Goal: Task Accomplishment & Management: Complete application form

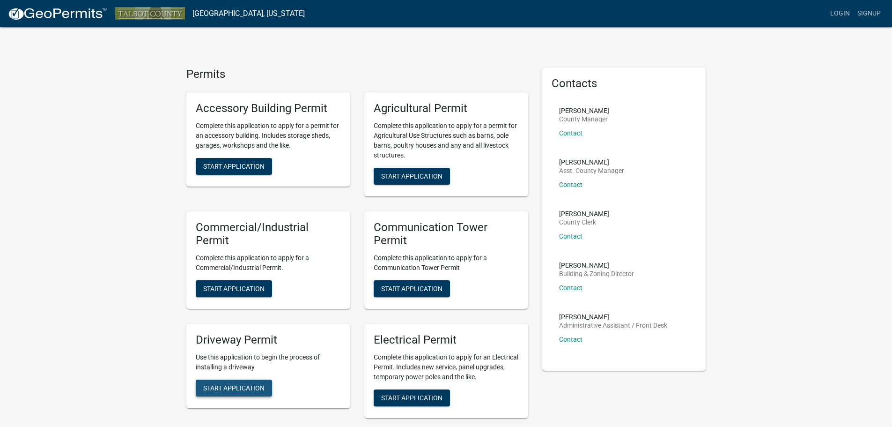
click at [230, 393] on button "Start Application" at bounding box center [234, 387] width 76 height 17
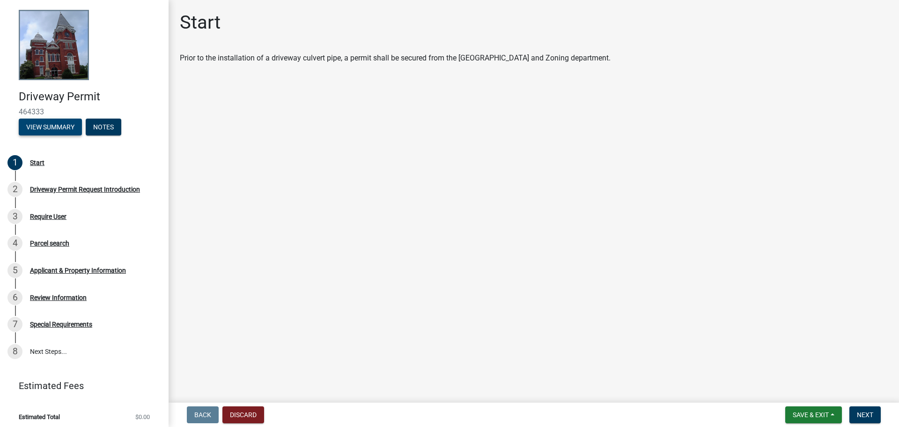
click at [47, 128] on button "View Summary" at bounding box center [50, 127] width 63 height 17
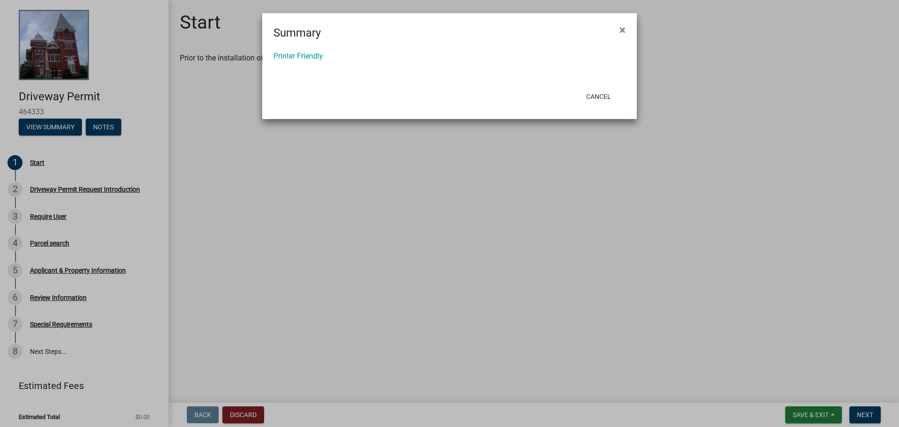
click at [621, 30] on span "×" at bounding box center [623, 29] width 6 height 13
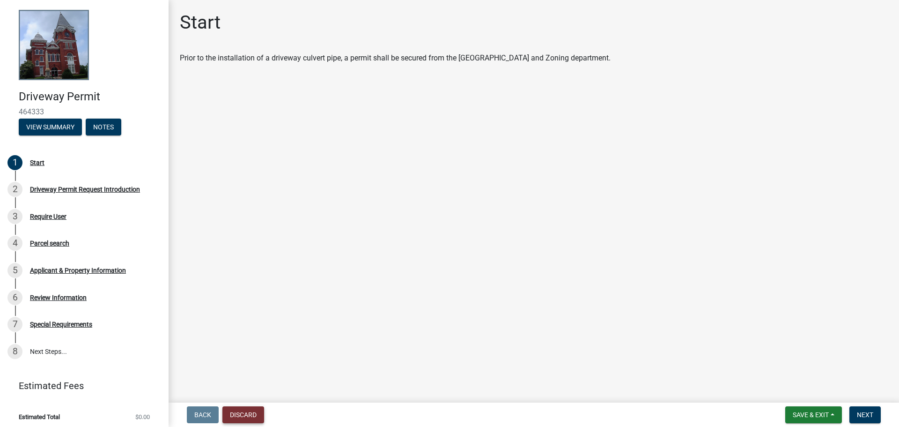
click at [250, 410] on button "Discard" at bounding box center [243, 414] width 42 height 17
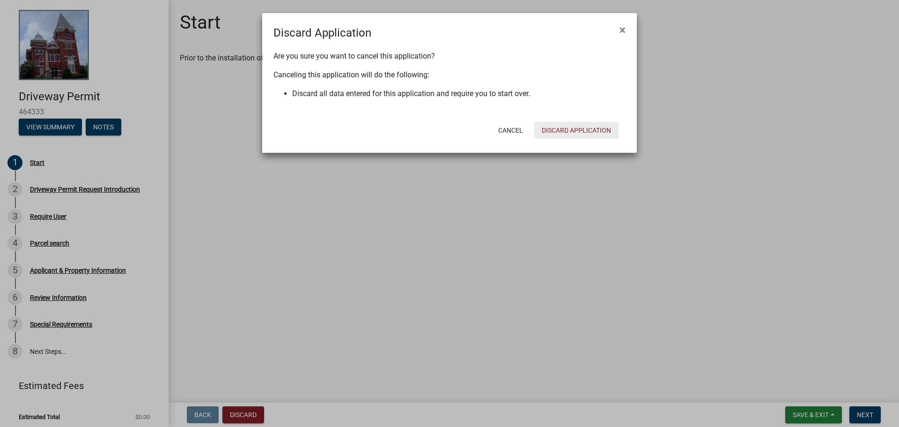
click at [573, 128] on button "Discard Application" at bounding box center [576, 130] width 84 height 17
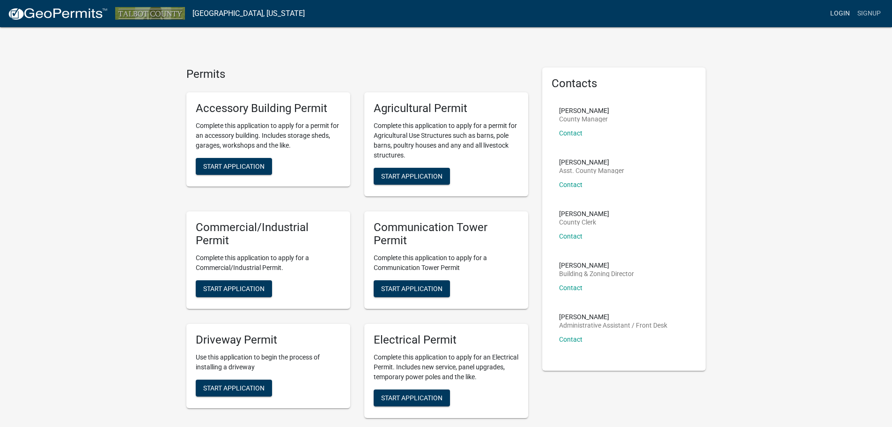
click at [838, 14] on link "Login" at bounding box center [840, 14] width 27 height 18
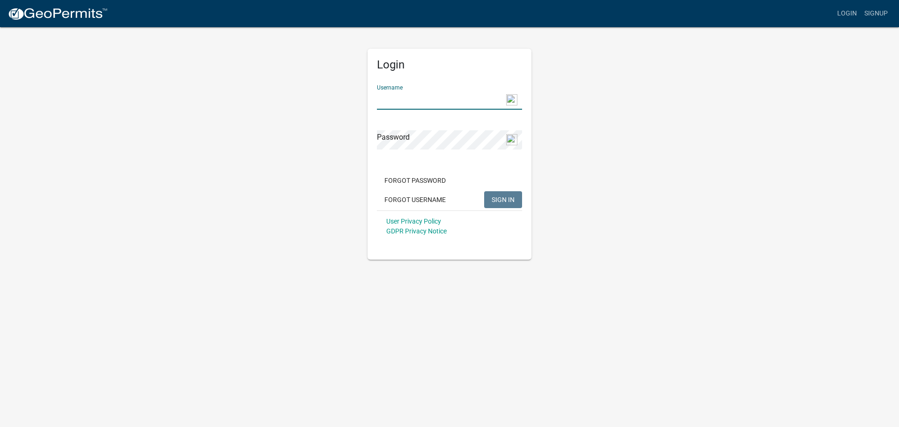
click at [437, 102] on input "Username" at bounding box center [449, 99] width 145 height 19
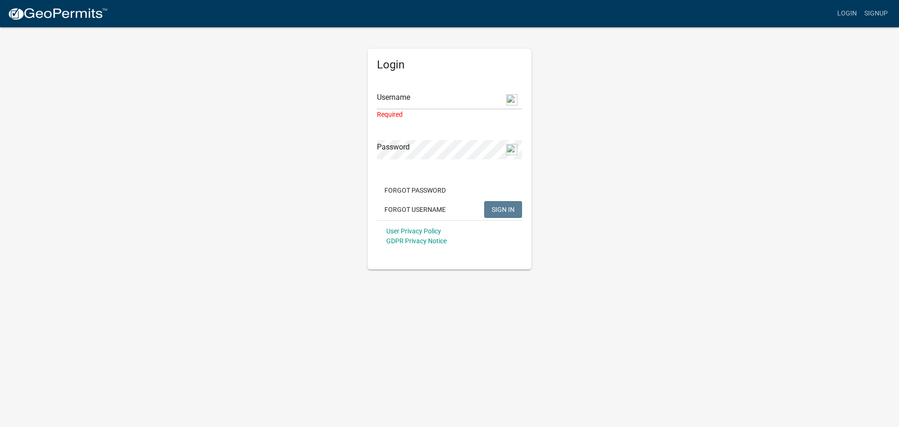
drag, startPoint x: 408, startPoint y: 125, endPoint x: 400, endPoint y: 112, distance: 14.5
click at [412, 125] on form "Username Required Password Forgot Password Forgot Username SIGN IN User Privacy…" at bounding box center [449, 164] width 145 height 174
click at [433, 104] on input "Username" at bounding box center [449, 99] width 145 height 19
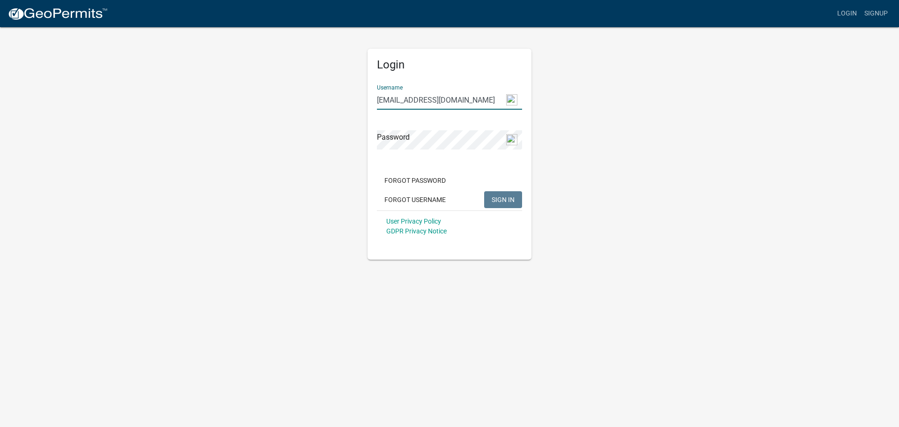
type input "[EMAIL_ADDRESS][DOMAIN_NAME]"
click at [494, 202] on span "SIGN IN" at bounding box center [503, 198] width 23 height 7
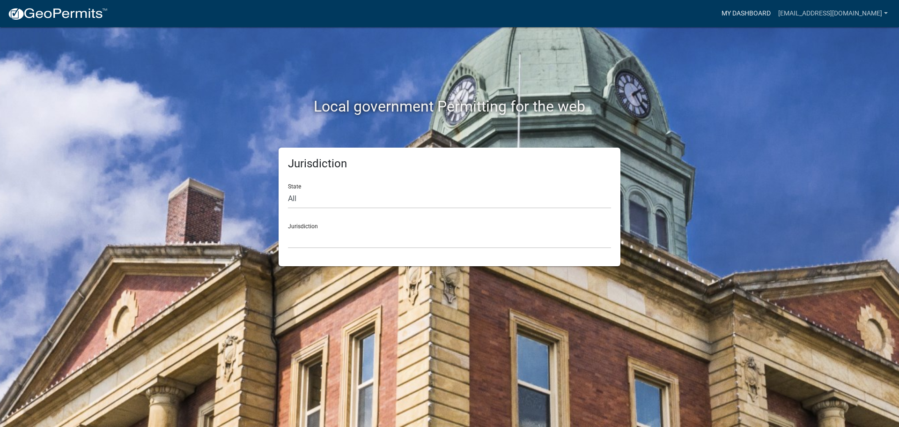
click at [772, 13] on link "My Dashboard" at bounding box center [746, 14] width 57 height 18
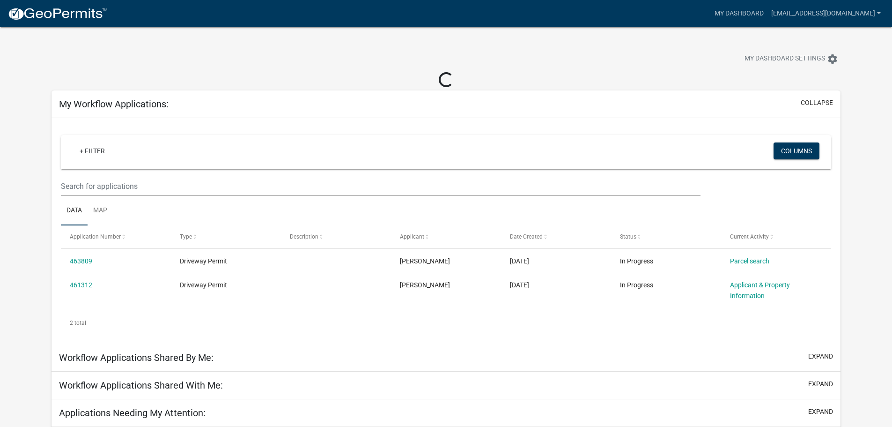
scroll to position [28, 0]
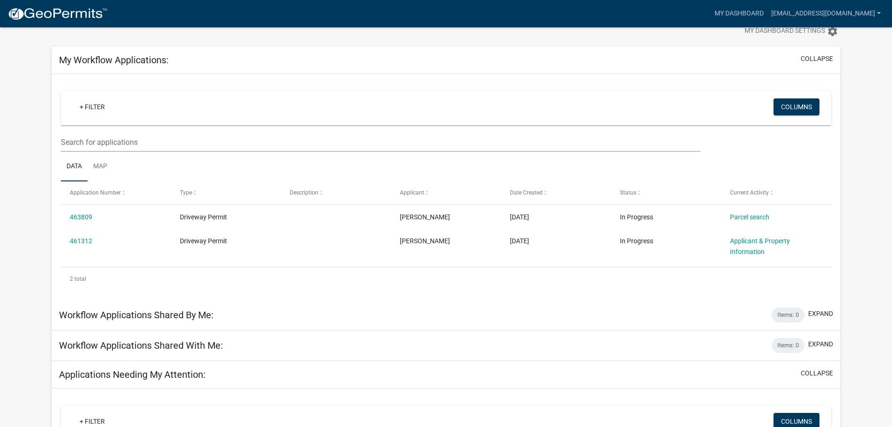
click at [80, 219] on link "463809" at bounding box center [81, 216] width 22 height 7
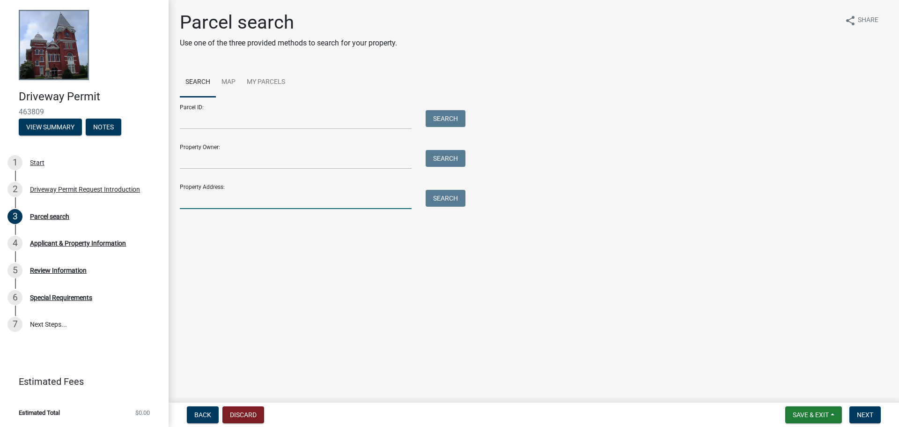
click at [214, 199] on input "Property Address:" at bounding box center [296, 199] width 232 height 19
type input "[STREET_ADDRESS][PERSON_NAME]"
click at [443, 199] on button "Search" at bounding box center [446, 198] width 40 height 17
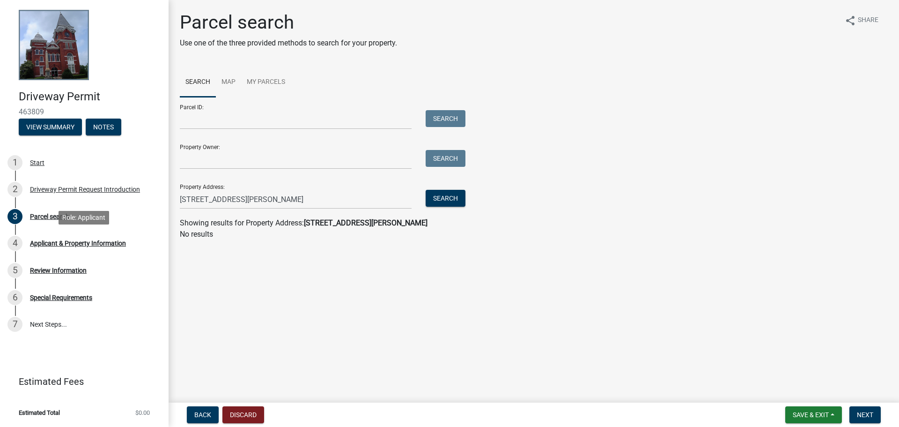
click at [15, 243] on div "4" at bounding box center [14, 243] width 15 height 15
click at [229, 82] on link "Map" at bounding box center [228, 82] width 25 height 30
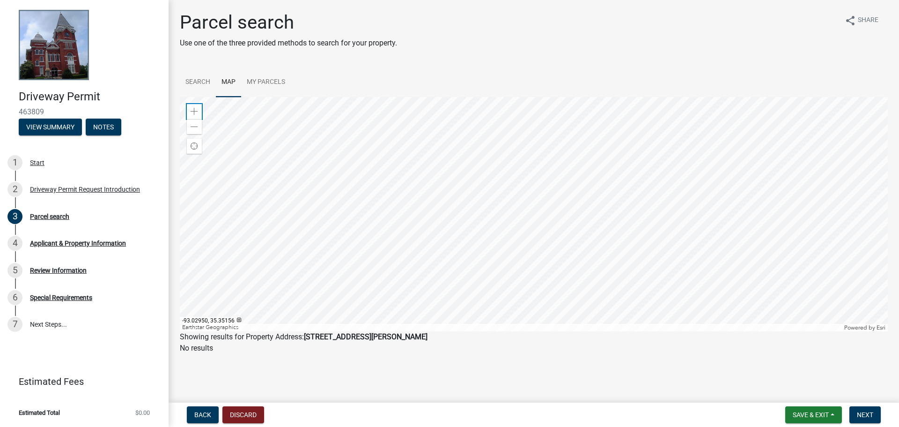
click at [190, 104] on div "Zoom in" at bounding box center [194, 111] width 15 height 15
click at [196, 116] on div "Zoom in" at bounding box center [194, 111] width 15 height 15
click at [479, 178] on div at bounding box center [534, 214] width 708 height 234
click at [194, 110] on span at bounding box center [194, 111] width 7 height 7
click at [531, 196] on div at bounding box center [534, 214] width 708 height 234
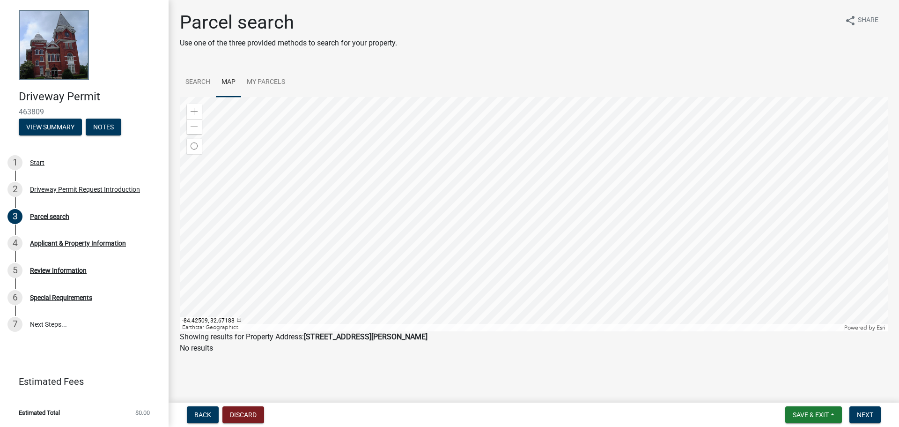
click at [467, 229] on div at bounding box center [534, 214] width 708 height 234
click at [194, 114] on span at bounding box center [194, 111] width 7 height 7
click at [416, 145] on div at bounding box center [534, 214] width 708 height 234
click at [193, 114] on span at bounding box center [194, 111] width 7 height 7
click at [468, 249] on div at bounding box center [534, 214] width 708 height 234
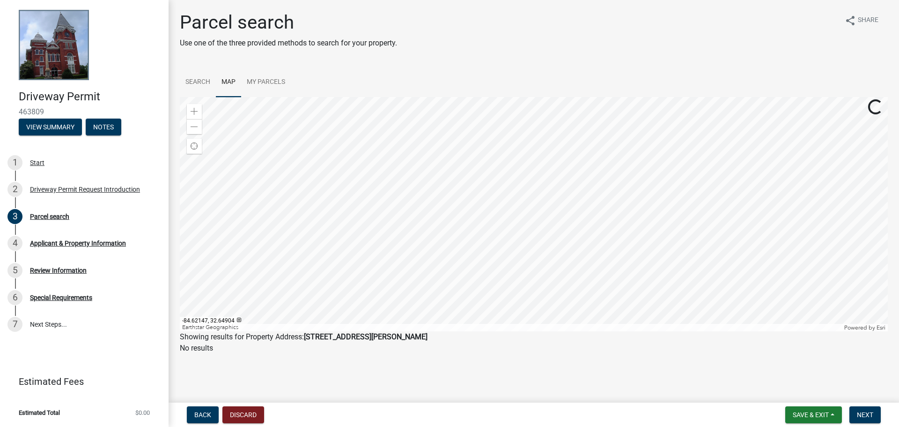
click at [413, 211] on div at bounding box center [534, 214] width 708 height 234
click at [534, 288] on div at bounding box center [534, 214] width 708 height 234
click at [530, 249] on div at bounding box center [534, 214] width 708 height 234
click at [193, 110] on span at bounding box center [194, 111] width 7 height 7
click at [191, 112] on span at bounding box center [194, 111] width 7 height 7
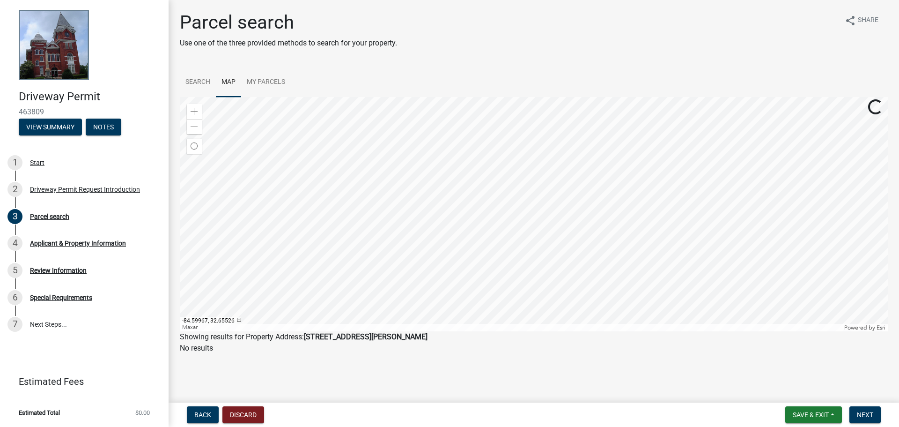
click at [540, 117] on div at bounding box center [534, 214] width 708 height 234
click at [440, 212] on div at bounding box center [534, 214] width 708 height 234
click at [441, 215] on div at bounding box center [534, 214] width 708 height 234
click at [192, 113] on span at bounding box center [194, 111] width 7 height 7
click at [56, 241] on div "Applicant & Property Information" at bounding box center [78, 243] width 96 height 7
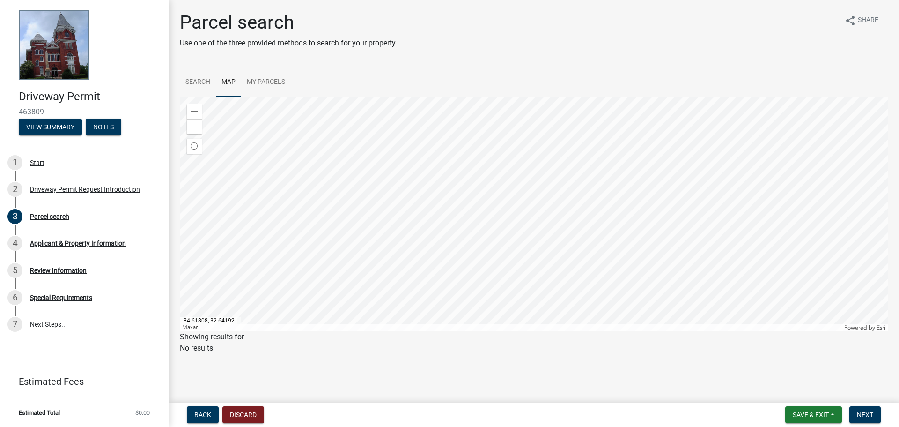
click at [344, 192] on div at bounding box center [534, 214] width 708 height 234
click at [864, 415] on span "Next" at bounding box center [865, 414] width 16 height 7
click at [863, 410] on button "Next" at bounding box center [865, 414] width 31 height 17
click at [862, 414] on span "Next" at bounding box center [865, 414] width 16 height 7
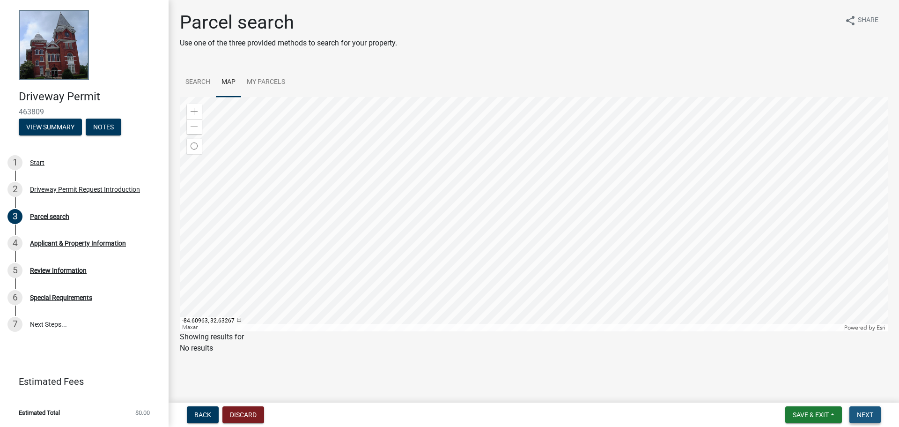
click at [862, 414] on span "Next" at bounding box center [865, 414] width 16 height 7
click at [817, 416] on span "Save & Exit" at bounding box center [811, 414] width 36 height 7
drag, startPoint x: 788, startPoint y: 367, endPoint x: 793, endPoint y: 367, distance: 5.2
click at [793, 367] on button "Save" at bounding box center [804, 367] width 75 height 22
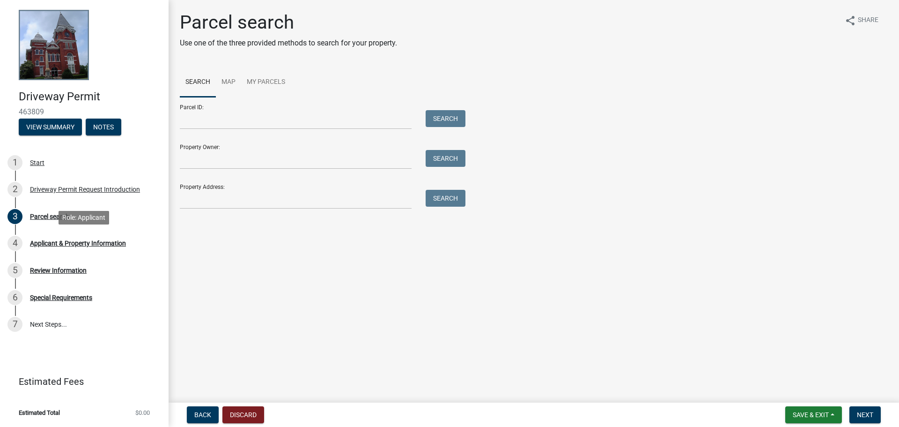
click at [69, 242] on div "Applicant & Property Information" at bounding box center [78, 243] width 96 height 7
click at [41, 215] on div "Parcel search" at bounding box center [49, 216] width 39 height 7
click at [218, 121] on input "Parcel ID:" at bounding box center [296, 119] width 232 height 19
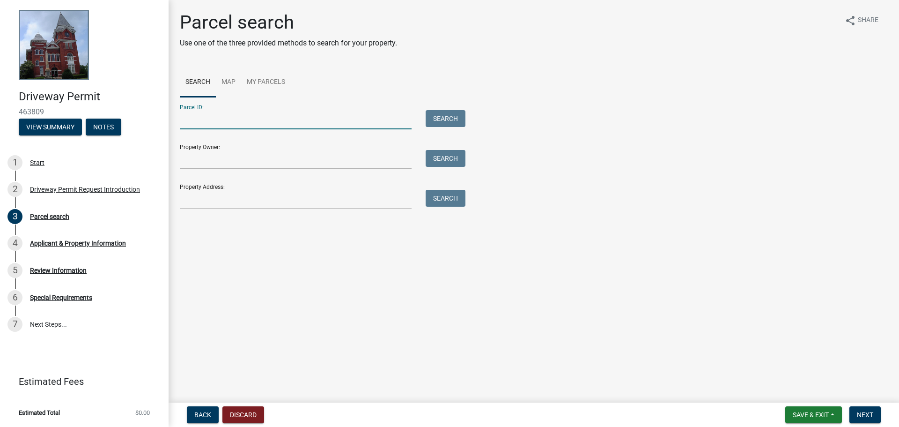
click at [218, 121] on input "Parcel ID:" at bounding box center [296, 119] width 232 height 19
click at [439, 115] on button "Search" at bounding box center [446, 118] width 40 height 17
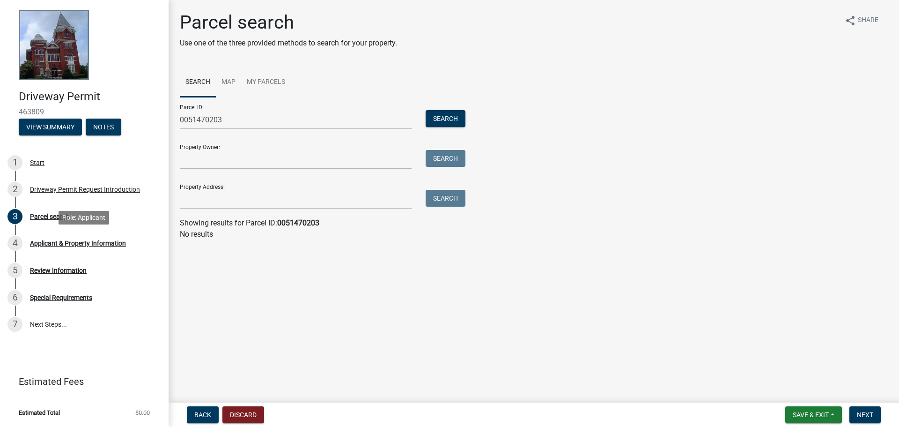
click at [41, 243] on div "Applicant & Property Information" at bounding box center [78, 243] width 96 height 7
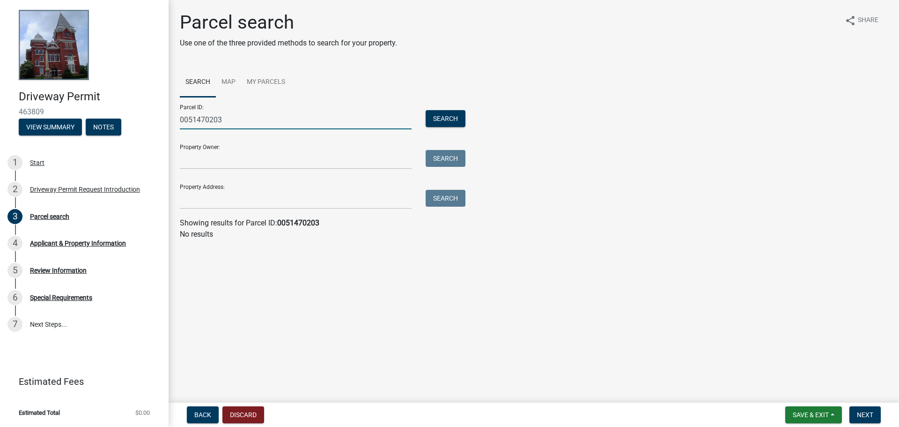
click at [247, 117] on input "0051470203" at bounding box center [296, 119] width 232 height 19
click at [453, 121] on button "Search" at bounding box center [446, 118] width 40 height 17
click at [453, 120] on button "Search" at bounding box center [446, 118] width 40 height 17
click at [249, 119] on input "005 14702 03" at bounding box center [296, 119] width 232 height 19
type input "0"
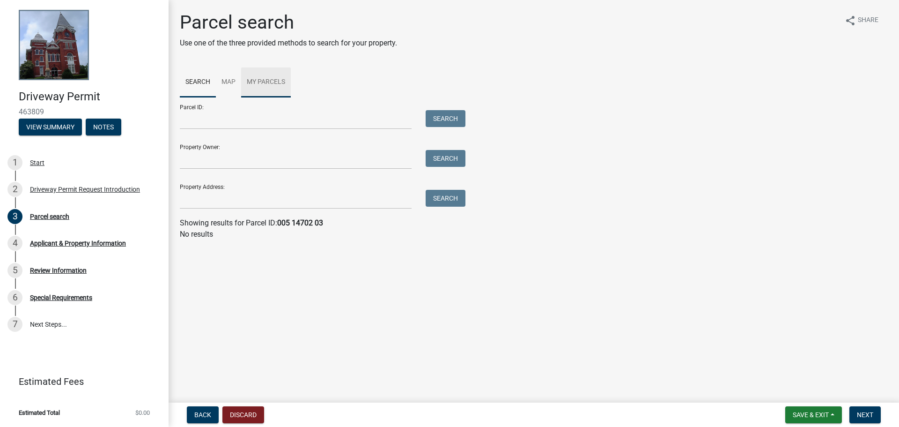
click at [269, 82] on link "My Parcels" at bounding box center [266, 82] width 50 height 30
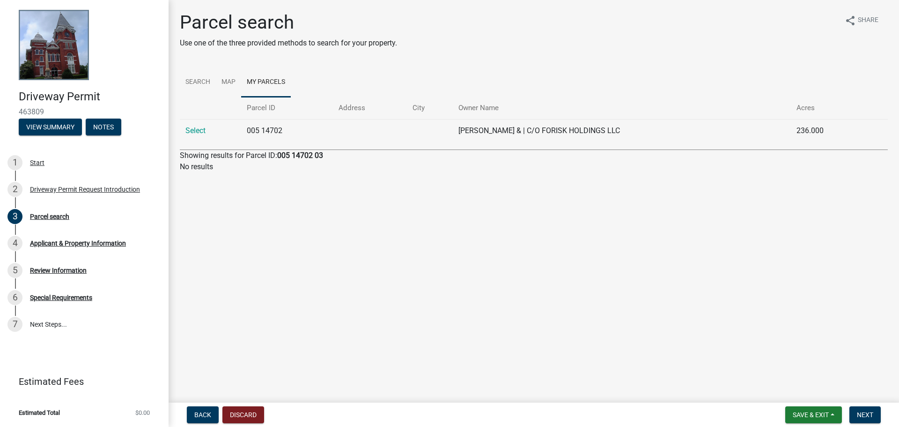
click at [193, 131] on link "Select" at bounding box center [195, 130] width 20 height 9
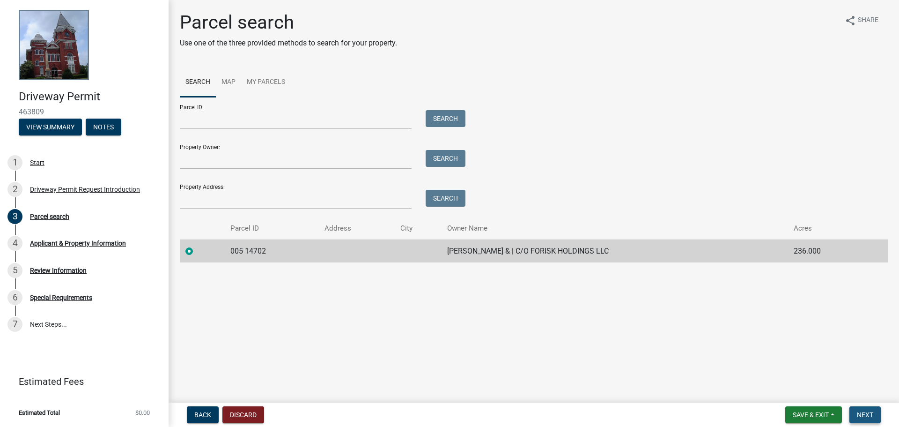
click at [870, 415] on span "Next" at bounding box center [865, 414] width 16 height 7
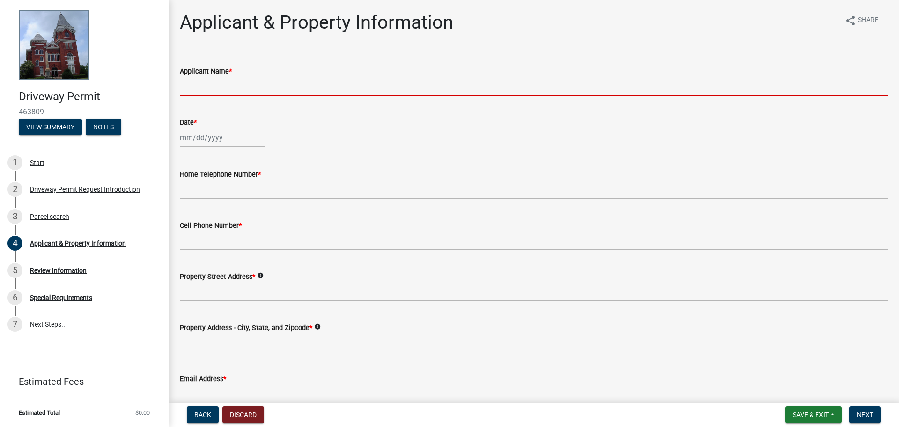
click at [233, 80] on input "Applicant Name *" at bounding box center [534, 86] width 708 height 19
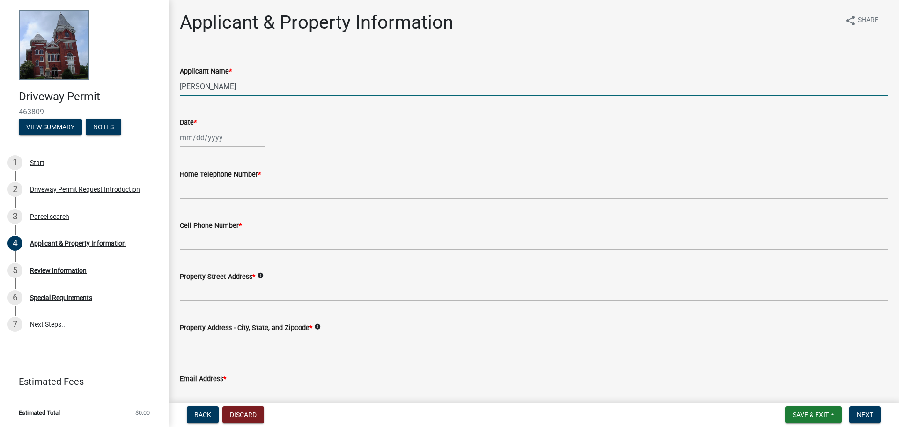
type input "[PERSON_NAME]"
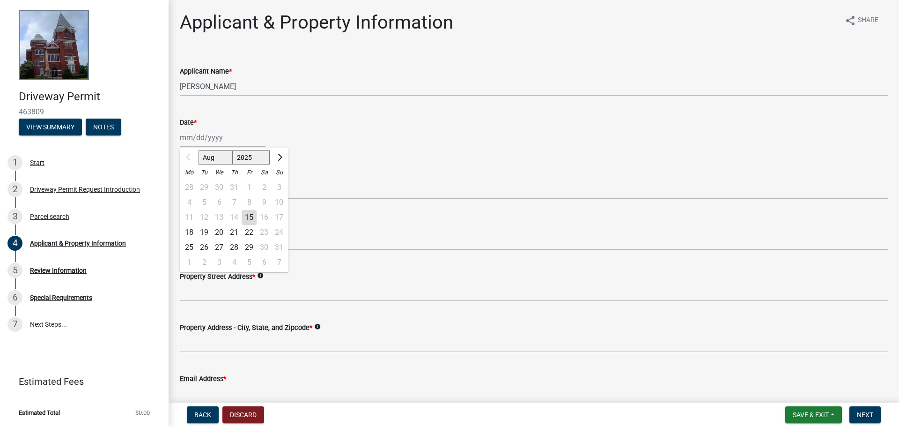
click at [246, 216] on div "15" at bounding box center [249, 217] width 15 height 15
type input "[DATE]"
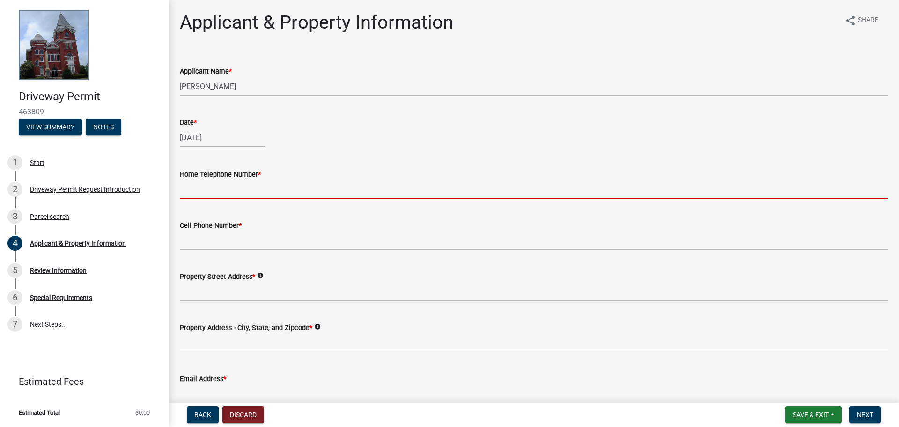
click at [211, 192] on input "Home Telephone Number *" at bounding box center [534, 189] width 708 height 19
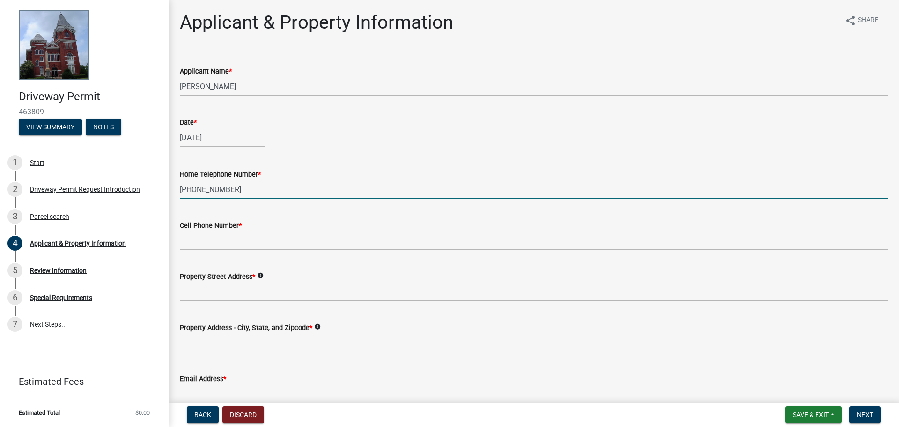
type input "[PHONE_NUMBER]"
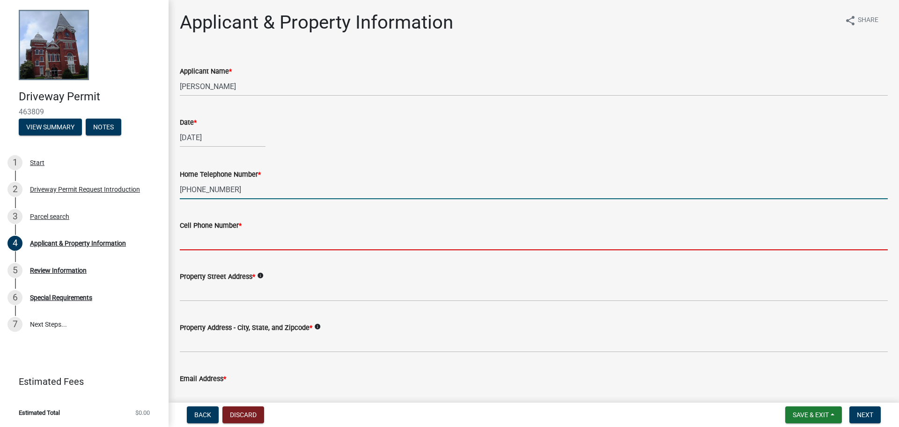
click at [189, 231] on input "Cell Phone Number *" at bounding box center [534, 240] width 708 height 19
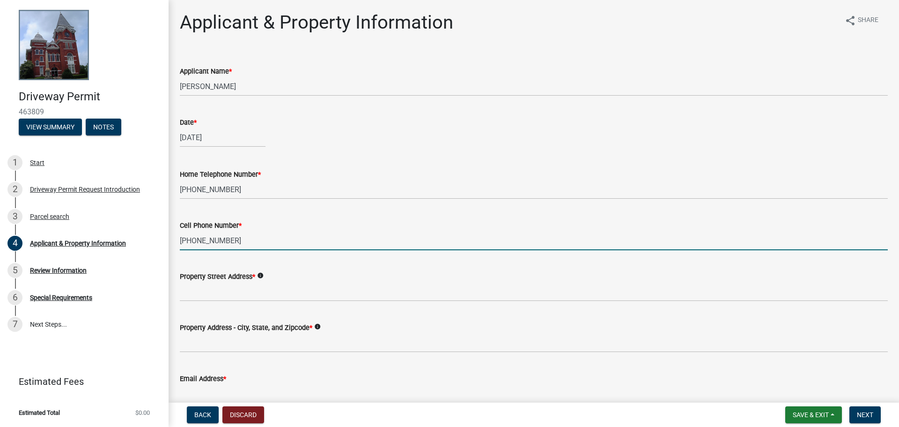
type input "[PHONE_NUMBER]"
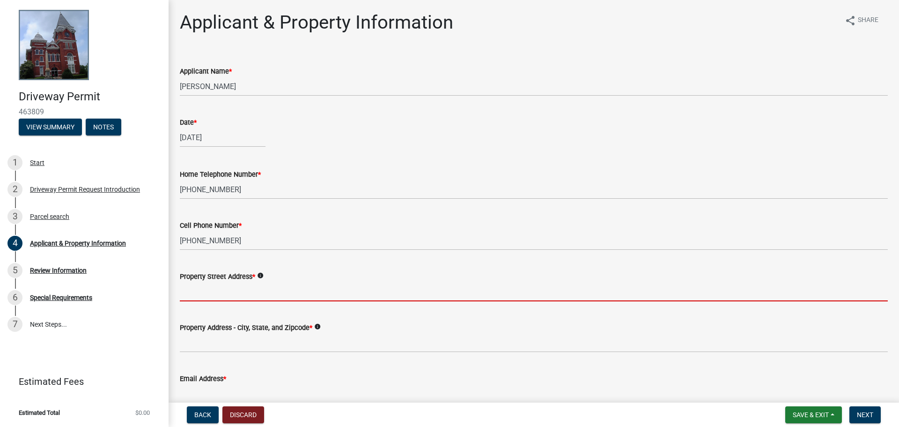
click at [258, 291] on input "Property Street Address *" at bounding box center [534, 291] width 708 height 19
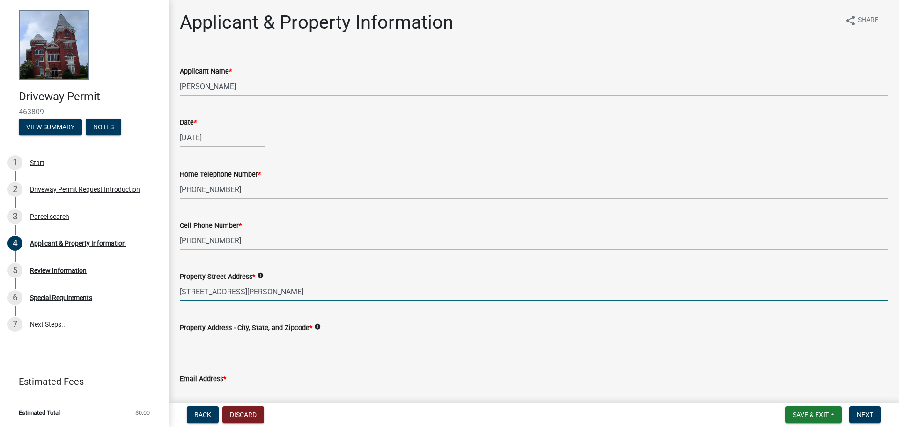
type input "[STREET_ADDRESS][PERSON_NAME]"
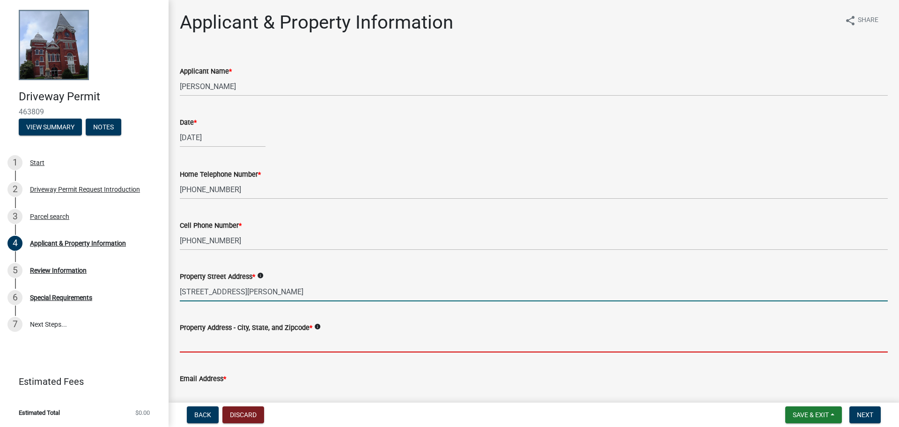
click at [260, 345] on input "Property Address - City, State, and Zipcode *" at bounding box center [534, 342] width 708 height 19
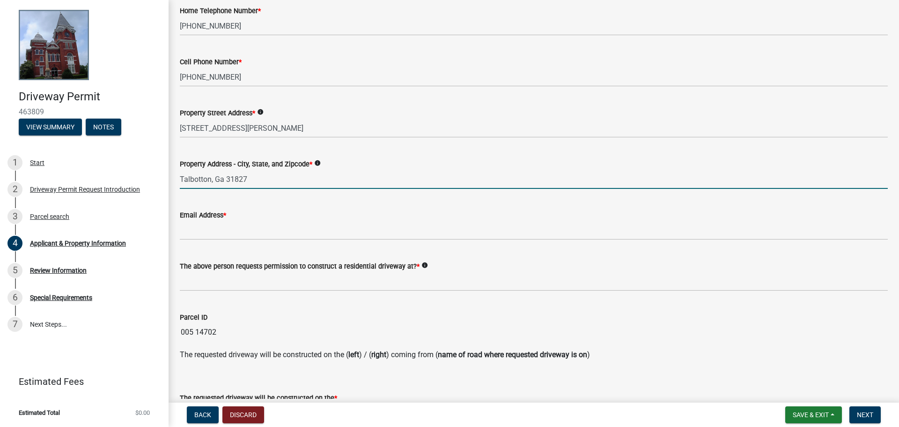
scroll to position [234, 0]
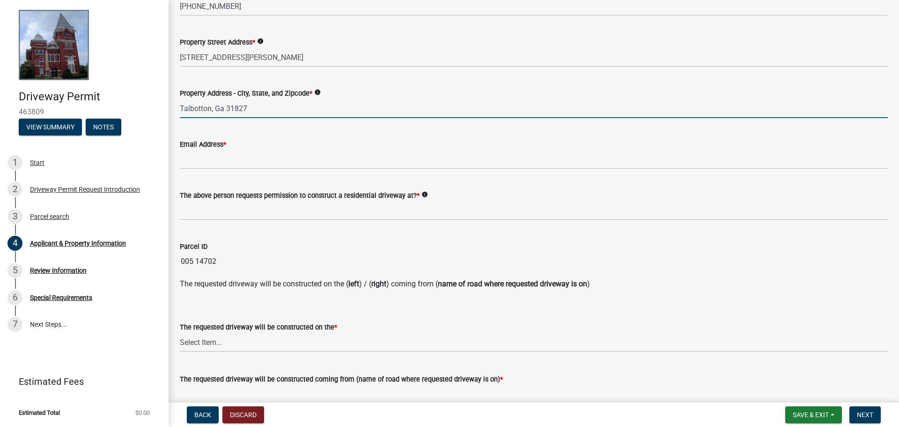
type input "Talbotton, Ga 31827"
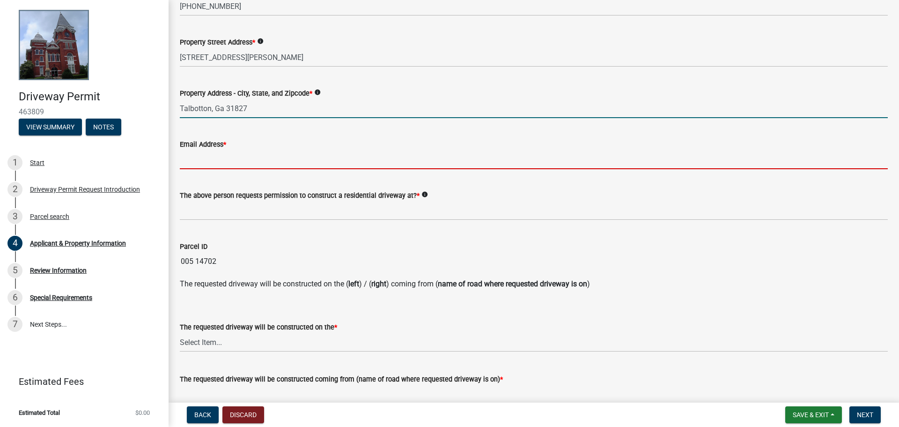
click at [226, 164] on input "Email Address *" at bounding box center [534, 159] width 708 height 19
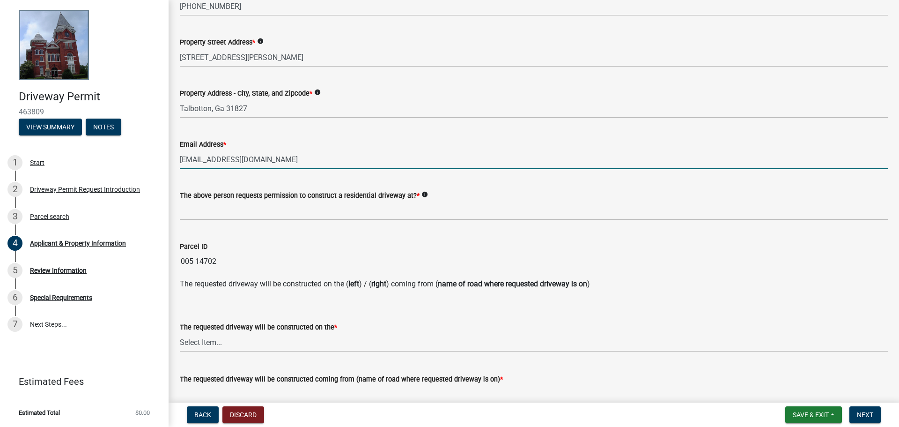
type input "[EMAIL_ADDRESS][DOMAIN_NAME]"
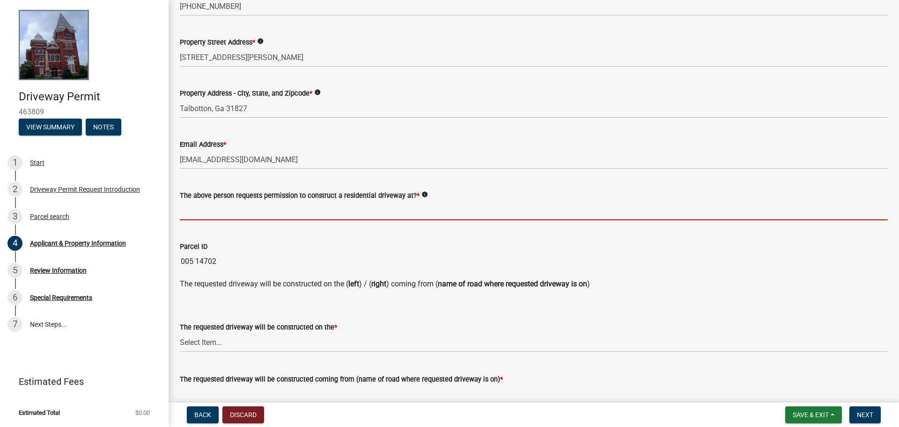
click at [224, 210] on input "The above person requests permission to construct a residential driveway at? *" at bounding box center [534, 210] width 708 height 19
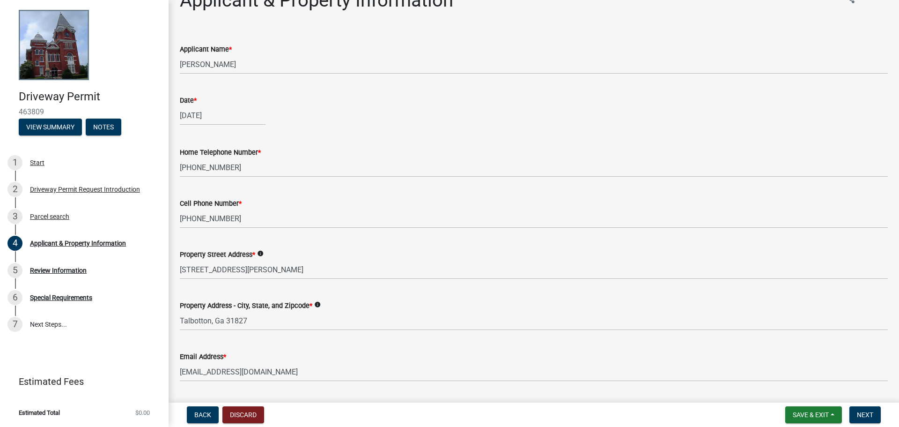
scroll to position [47, 0]
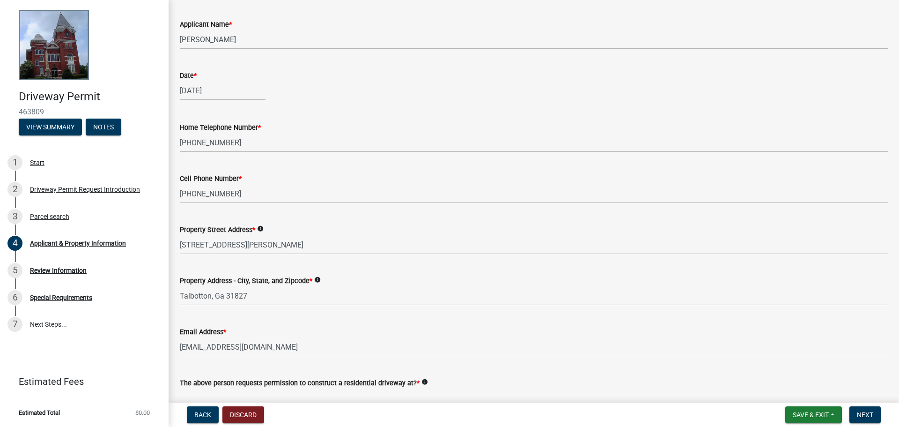
click at [263, 229] on icon "info" at bounding box center [260, 228] width 7 height 7
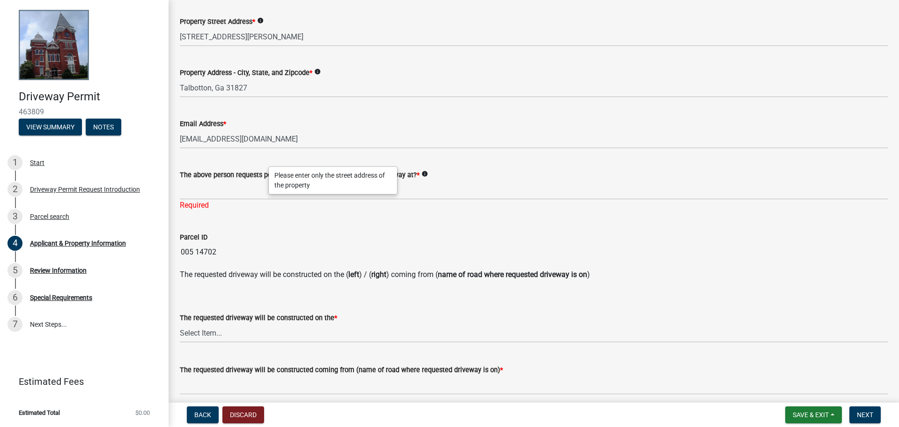
scroll to position [281, 0]
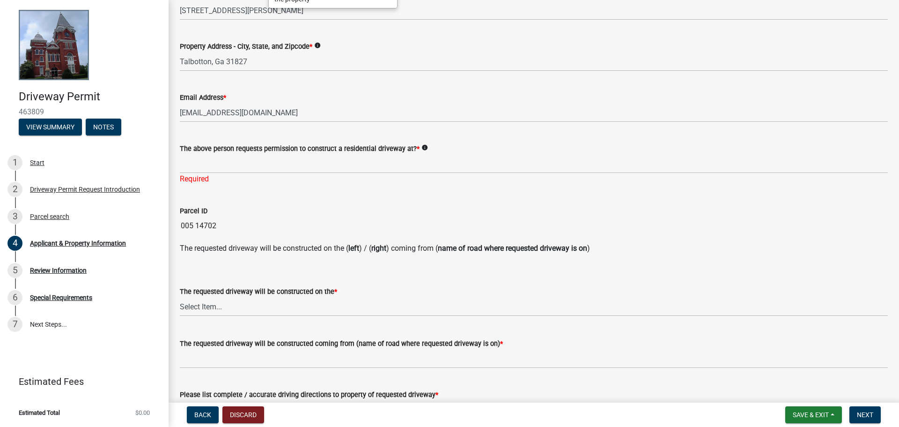
click at [422, 147] on icon "info" at bounding box center [425, 147] width 7 height 7
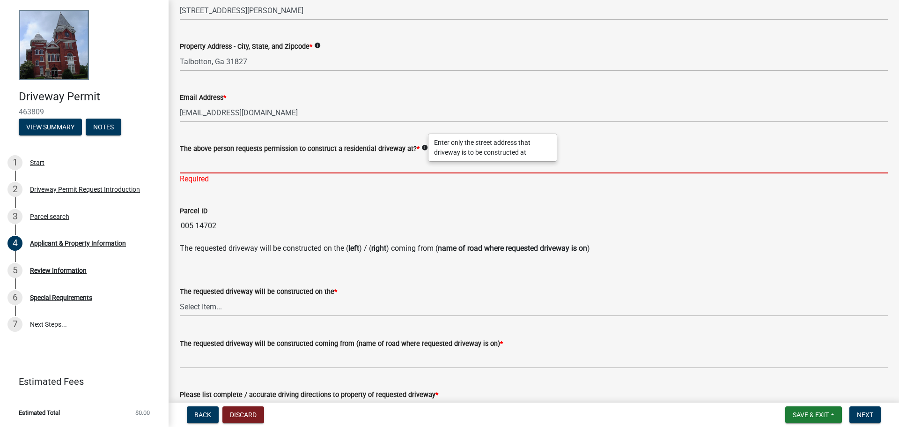
click at [204, 164] on input "The above person requests permission to construct a residential driveway at? *" at bounding box center [534, 163] width 708 height 19
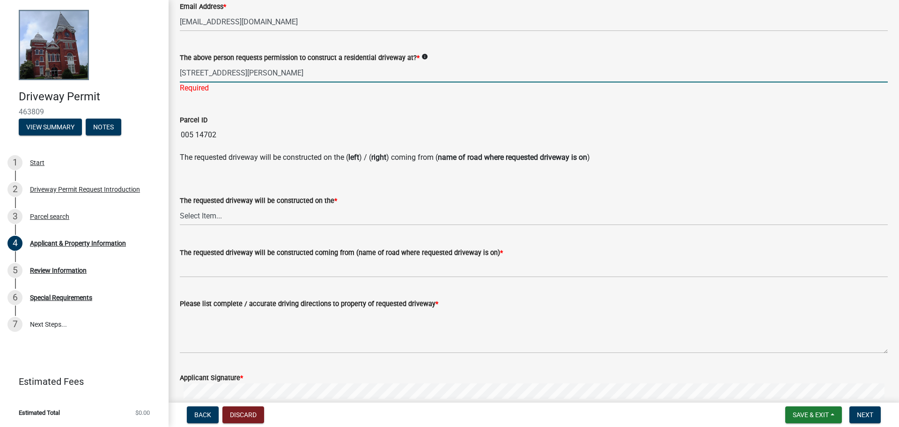
scroll to position [375, 0]
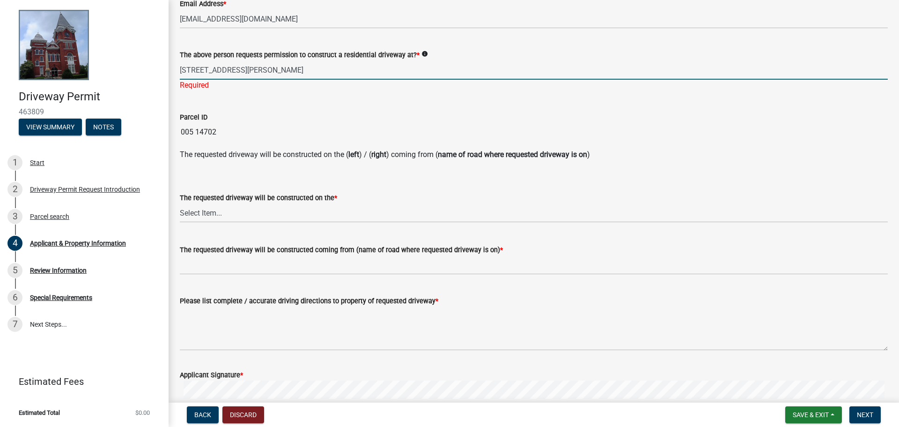
type input "[STREET_ADDRESS][PERSON_NAME]"
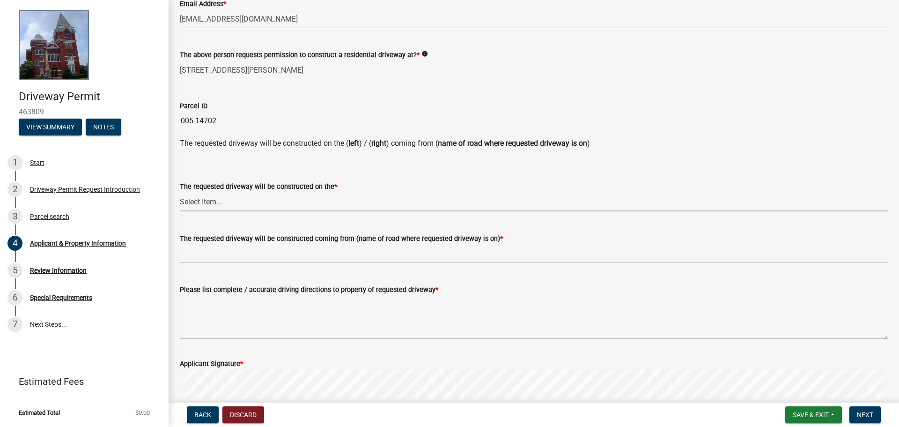
click at [207, 212] on wm-data-entity-input "The requested driveway will be constructed on the * Select Item... left right" at bounding box center [534, 187] width 708 height 63
click at [180, 192] on select "Select Item... left right" at bounding box center [534, 201] width 708 height 19
select select "1b9f1f25-2a45-4c36-bbf8-b941f64e08e5"
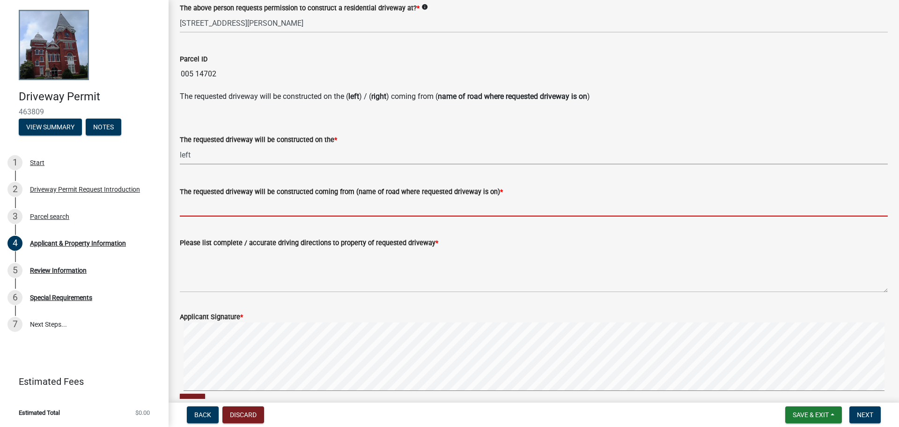
click at [219, 202] on input "The requested driveway will be constructed coming from (name of road where requ…" at bounding box center [534, 206] width 708 height 19
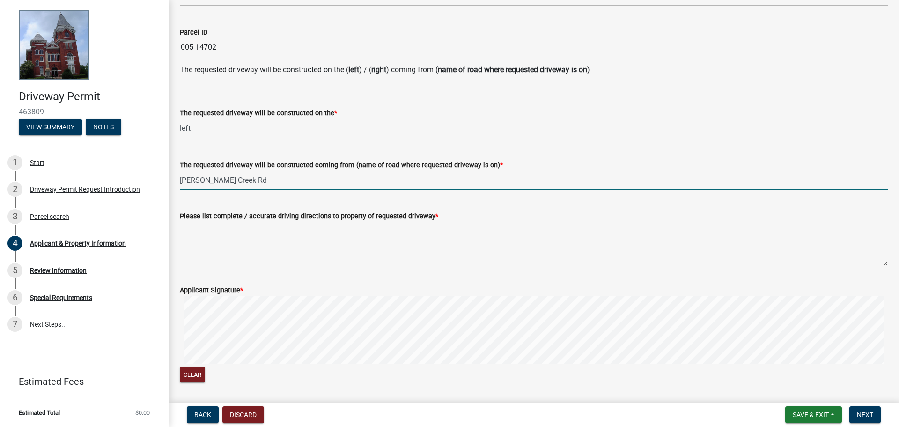
scroll to position [468, 0]
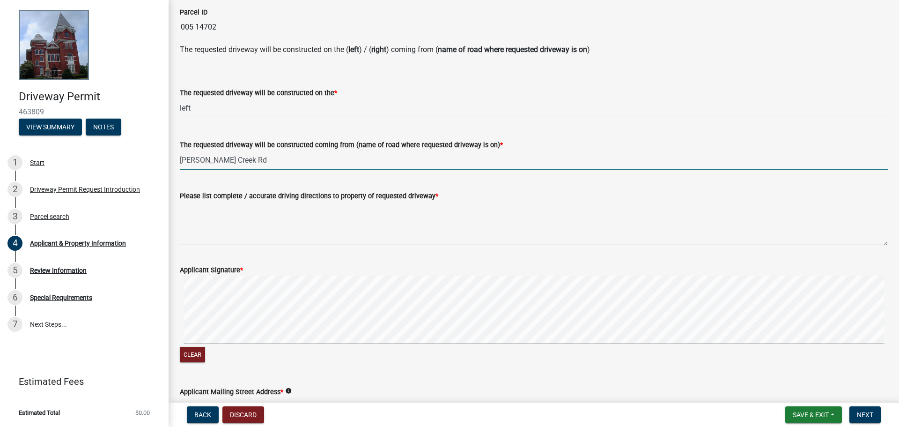
type input "[PERSON_NAME] Creek Rd"
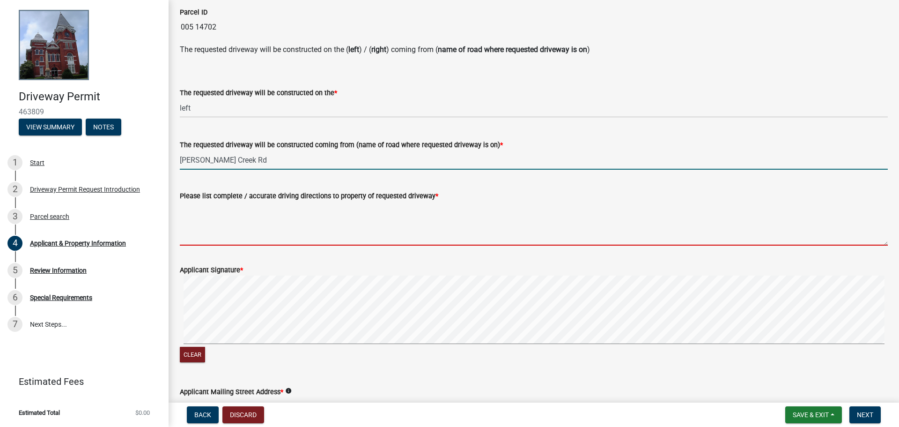
click at [199, 241] on textarea "Please list complete / accurate driving directions to property of requested dri…" at bounding box center [534, 223] width 708 height 44
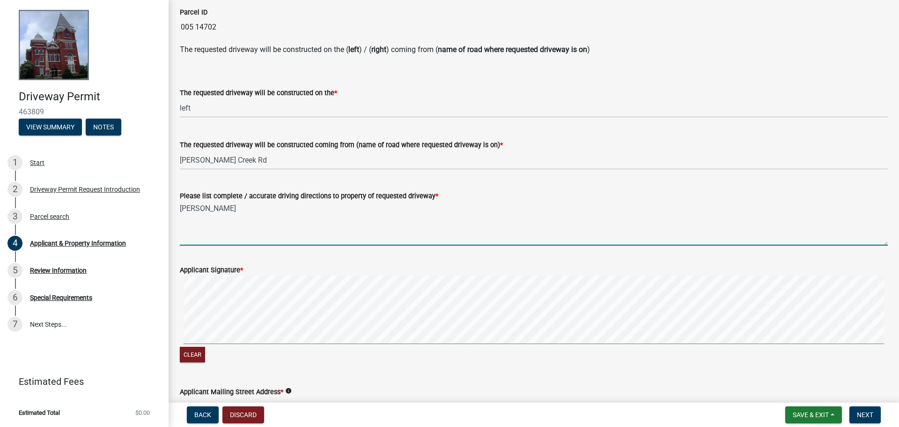
click at [194, 208] on textarea "[PERSON_NAME]" at bounding box center [534, 223] width 708 height 44
click at [242, 209] on textarea "FromTalbotton" at bounding box center [534, 223] width 708 height 44
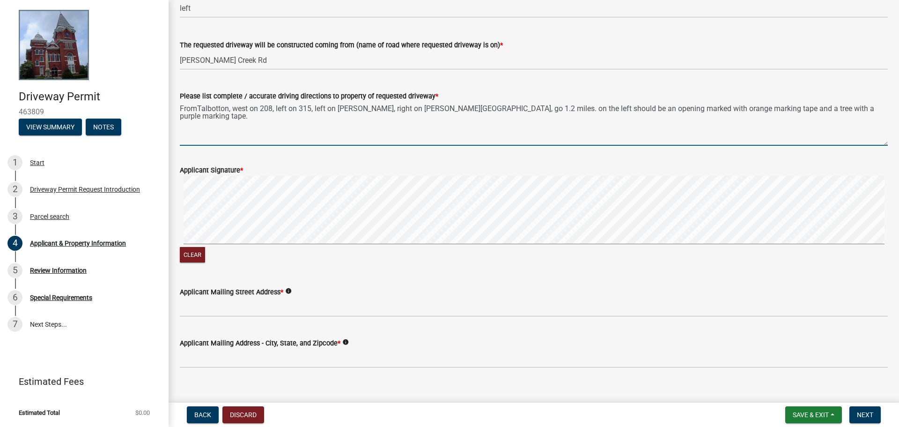
scroll to position [581, 0]
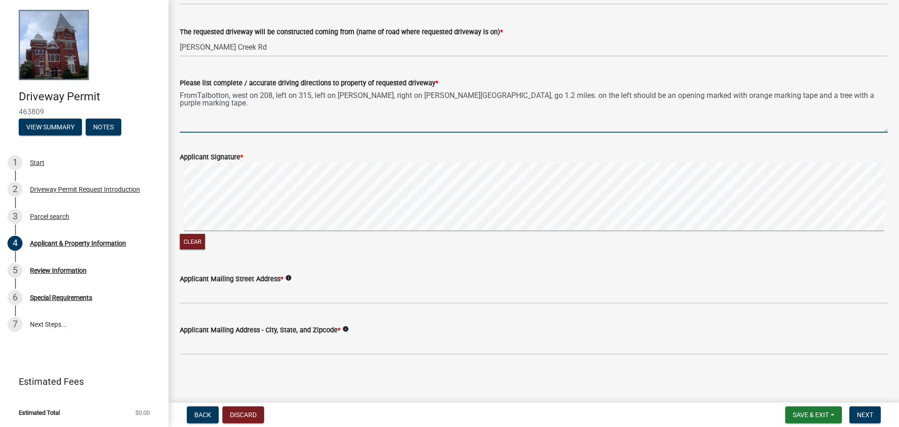
type textarea "FromTalbotton, west on 208, left on 315, left on [PERSON_NAME], right on [PERSO…"
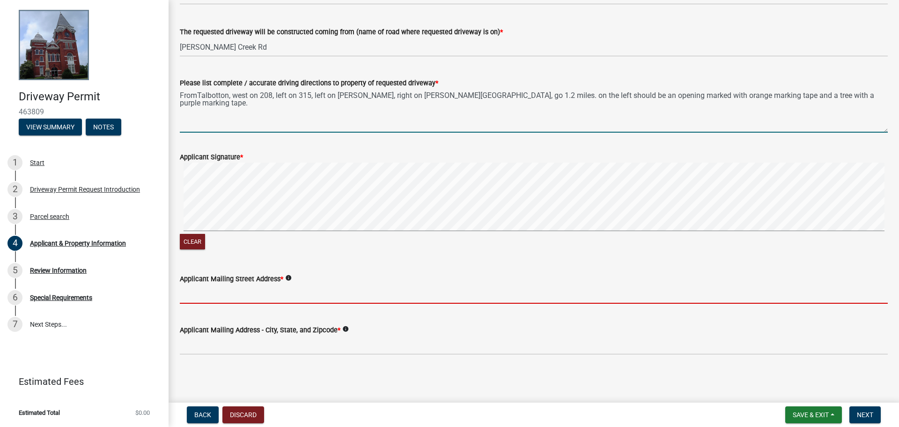
click at [223, 294] on input "Applicant Mailing Street Address *" at bounding box center [534, 293] width 708 height 19
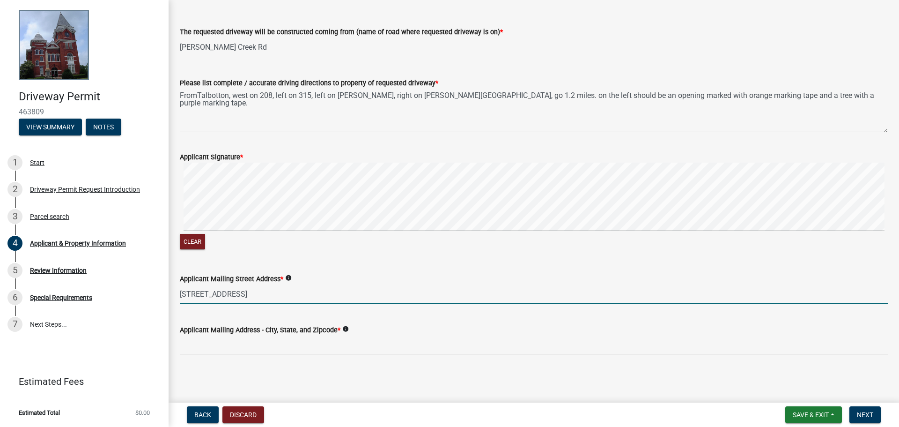
type input "[STREET_ADDRESS]"
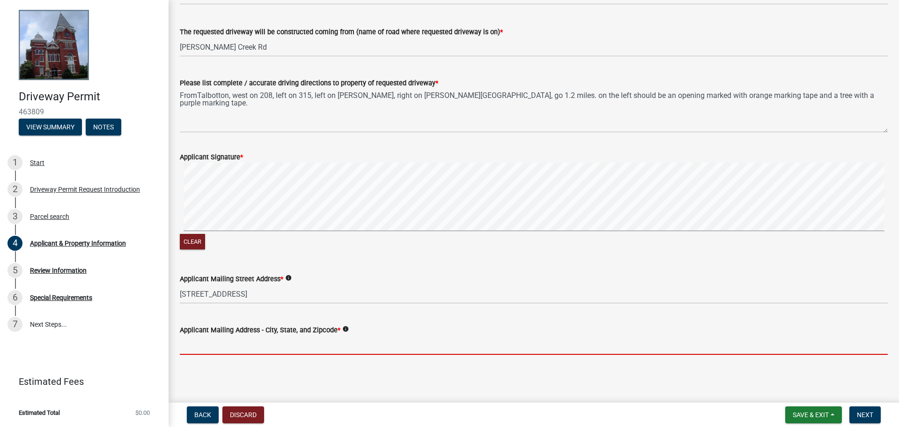
click at [204, 346] on input "Applicant Mailing Address - City, State, and Zipcode *" at bounding box center [534, 344] width 708 height 19
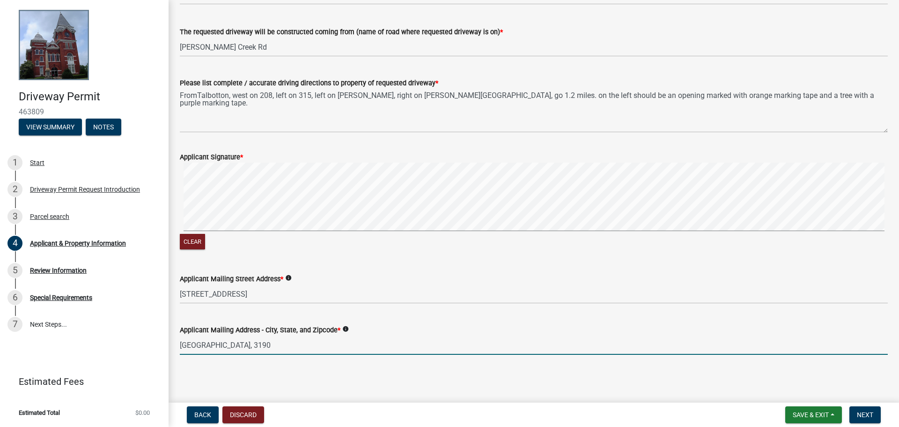
type input "[GEOGRAPHIC_DATA], 31907"
click at [867, 414] on span "Next" at bounding box center [865, 414] width 16 height 7
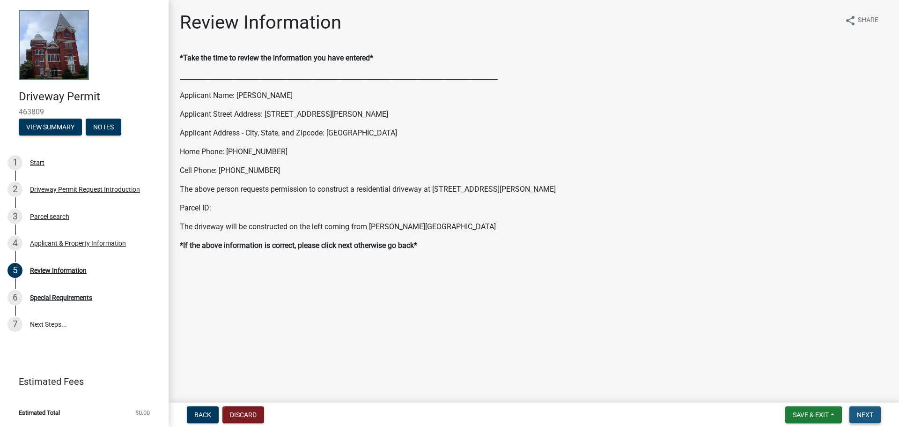
click at [865, 414] on span "Next" at bounding box center [865, 414] width 16 height 7
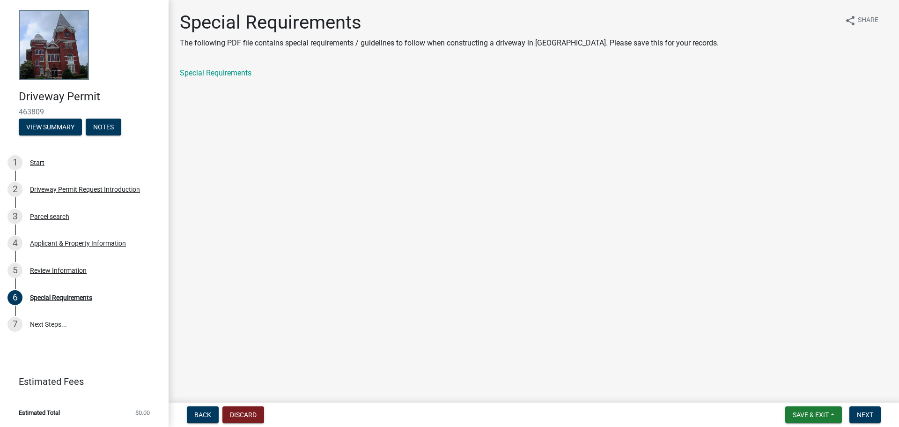
click at [213, 74] on link "Special Requirements" at bounding box center [216, 72] width 72 height 9
click at [869, 415] on span "Next" at bounding box center [865, 414] width 16 height 7
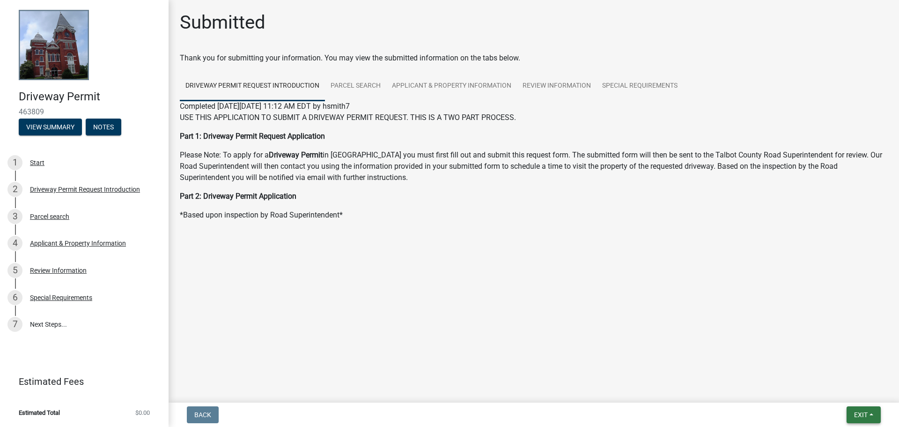
click at [867, 414] on span "Exit" at bounding box center [861, 414] width 14 height 7
click at [839, 387] on button "Save & Exit" at bounding box center [843, 390] width 75 height 22
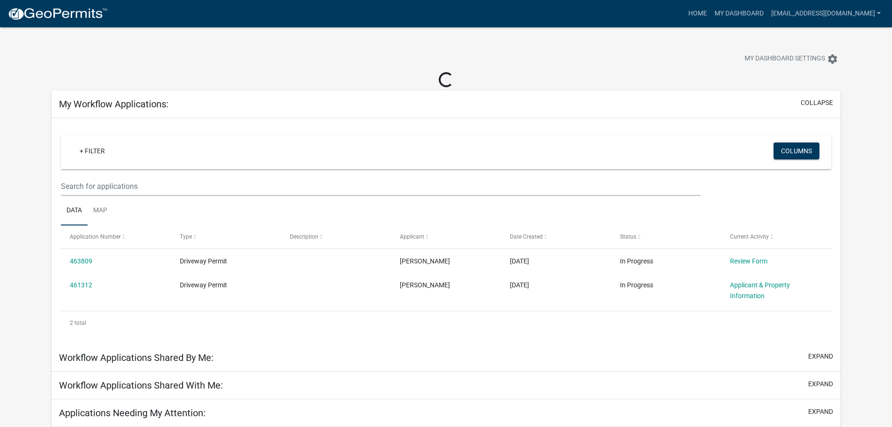
click at [738, 286] on link "Applicant & Property Information" at bounding box center [760, 290] width 60 height 18
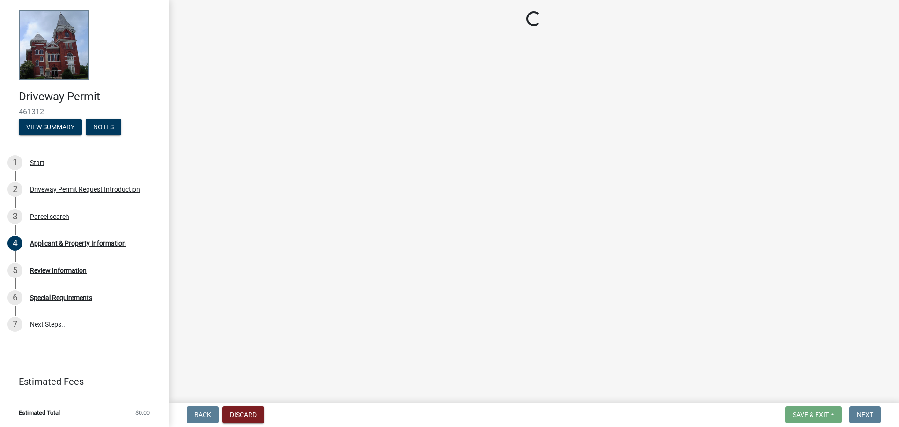
select select "1b9f1f25-2a45-4c36-bbf8-b941f64e08e5"
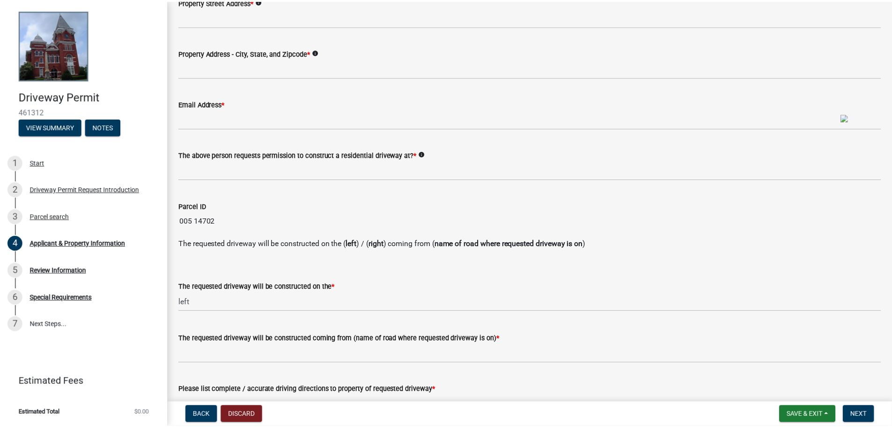
scroll to position [281, 0]
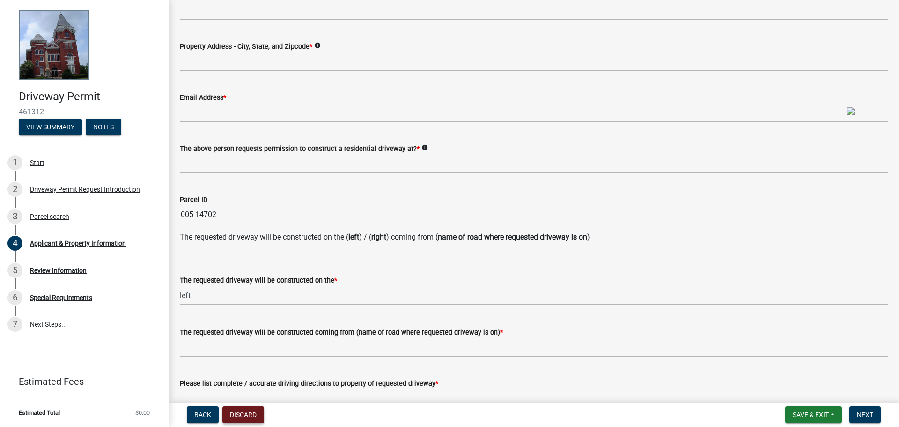
click at [248, 415] on button "Discard" at bounding box center [243, 414] width 42 height 17
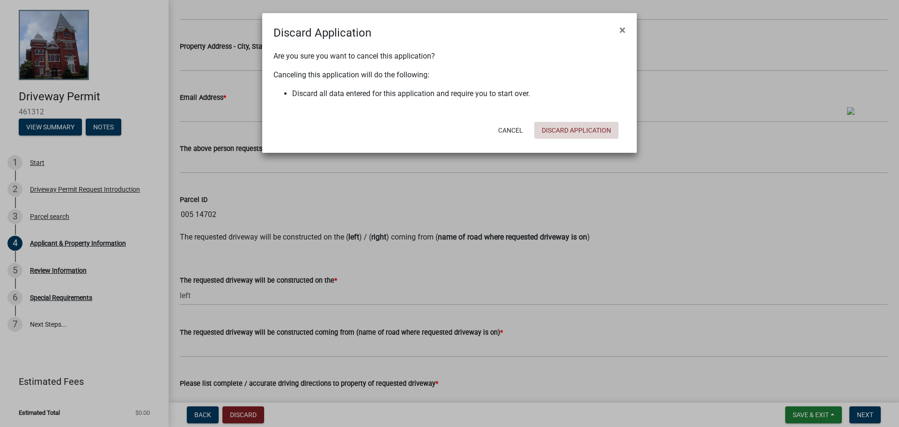
click at [562, 128] on button "Discard Application" at bounding box center [576, 130] width 84 height 17
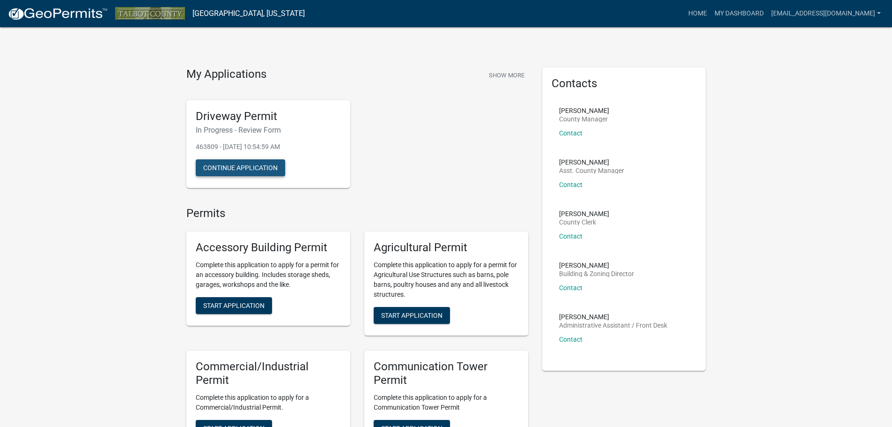
click at [251, 168] on button "Continue Application" at bounding box center [240, 167] width 89 height 17
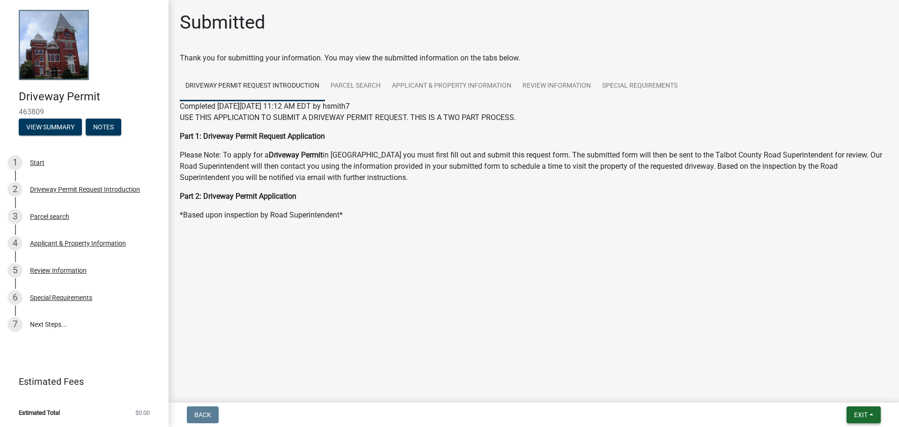
click at [858, 417] on span "Exit" at bounding box center [861, 414] width 14 height 7
